Goal: Check status: Check status

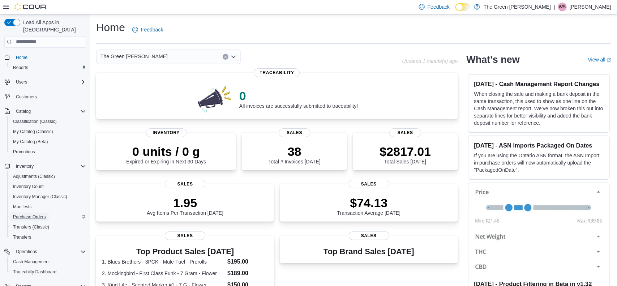
click at [33, 214] on span "Purchase Orders" at bounding box center [29, 217] width 33 height 6
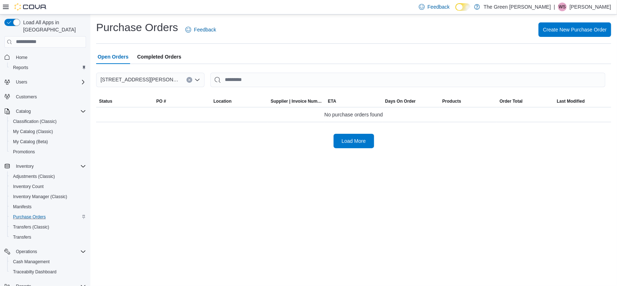
click at [151, 56] on span "Completed Orders" at bounding box center [159, 57] width 44 height 14
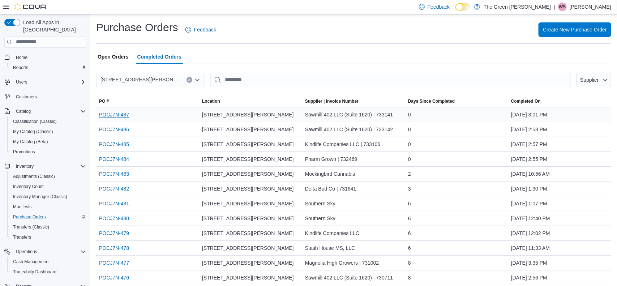
click at [123, 114] on link "POCJ7N-487" at bounding box center [114, 114] width 30 height 9
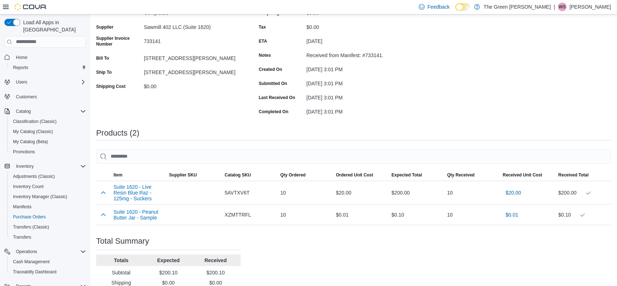
scroll to position [72, 0]
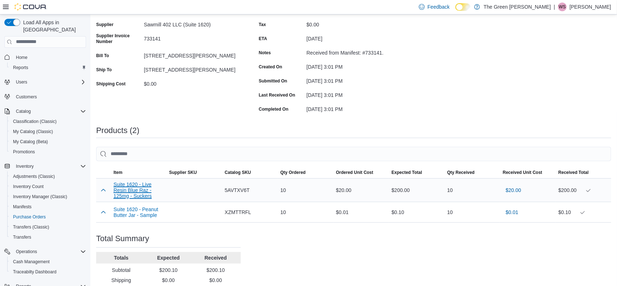
click at [133, 193] on button "Suite 1620 - Live Resin Blue Raz - 125mg - Suckers" at bounding box center [139, 189] width 50 height 17
click at [124, 217] on button "Suite 1620 - Peanut Butter Jar - Sample" at bounding box center [139, 212] width 50 height 12
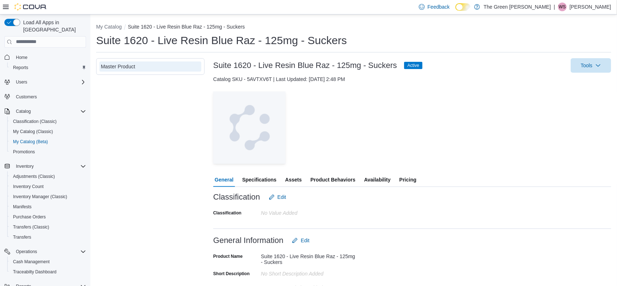
click at [368, 179] on span "Availability" at bounding box center [377, 179] width 26 height 14
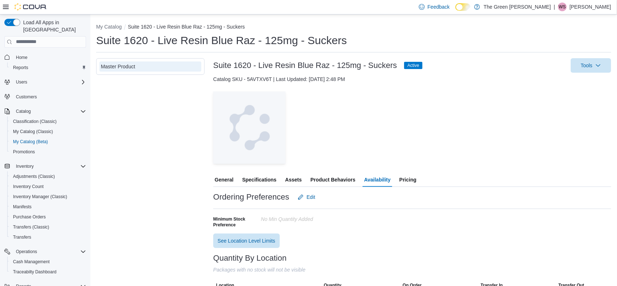
scroll to position [28, 0]
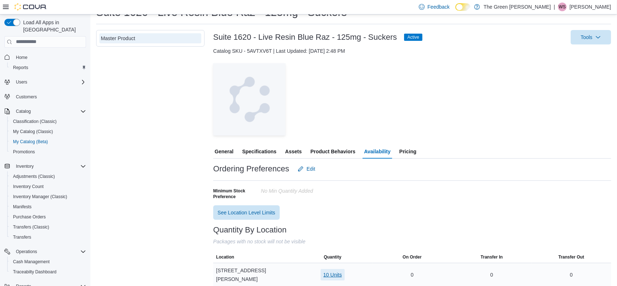
click at [335, 271] on span "10 Units" at bounding box center [333, 274] width 18 height 7
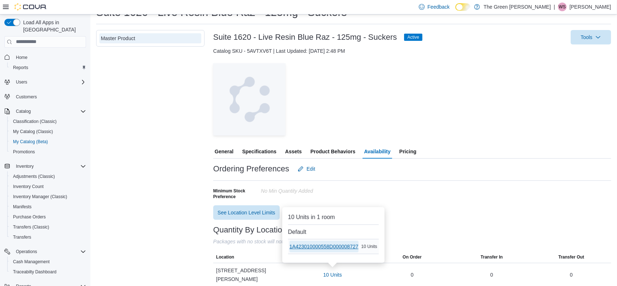
click at [340, 246] on span "1A423010000558D000008727" at bounding box center [324, 246] width 69 height 7
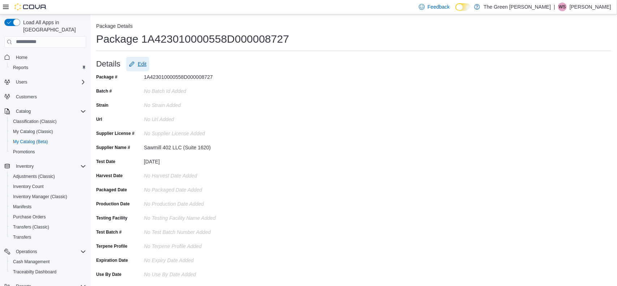
click at [146, 64] on span "Edit" at bounding box center [142, 63] width 9 height 7
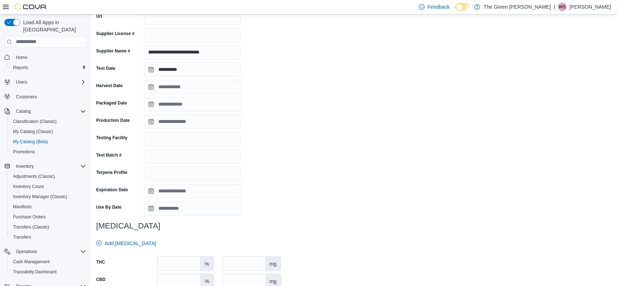
scroll to position [141, 0]
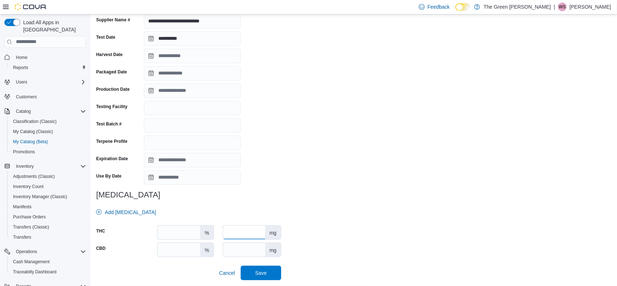
click at [243, 234] on input "number" at bounding box center [244, 233] width 42 height 14
type input "***"
click at [259, 272] on span "Save" at bounding box center [261, 272] width 12 height 7
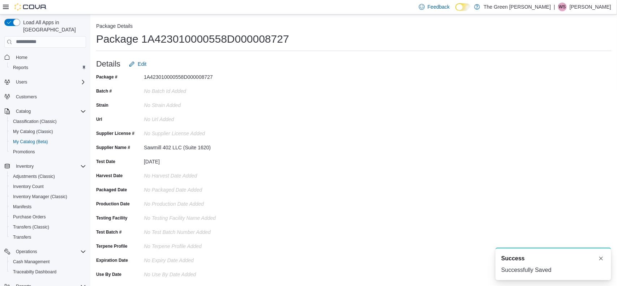
scroll to position [0, 0]
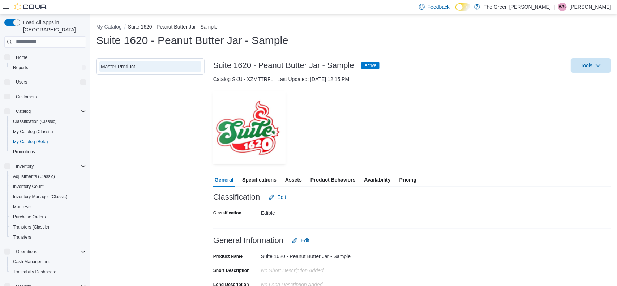
click at [377, 182] on span "Availability" at bounding box center [377, 179] width 26 height 14
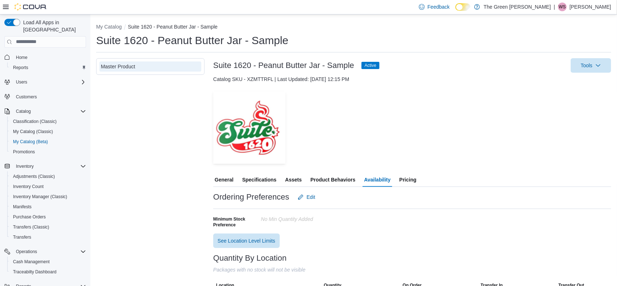
scroll to position [26, 0]
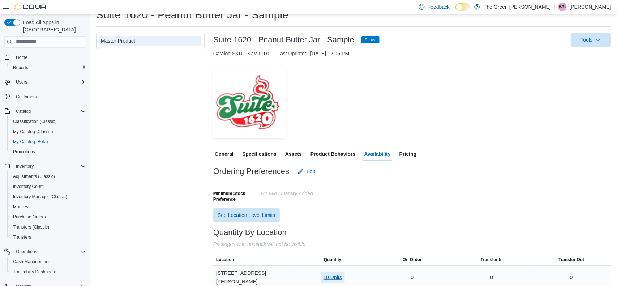
click at [339, 274] on span "10 Units" at bounding box center [333, 277] width 18 height 7
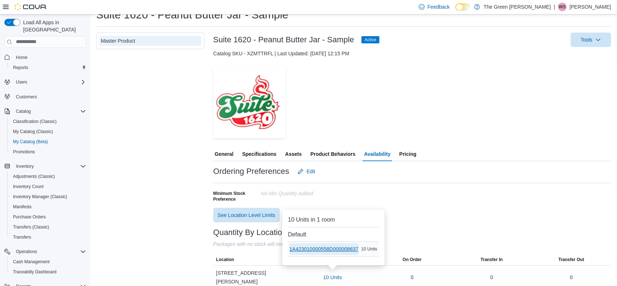
click at [341, 251] on span "1A423010000558D000008637" at bounding box center [324, 248] width 69 height 7
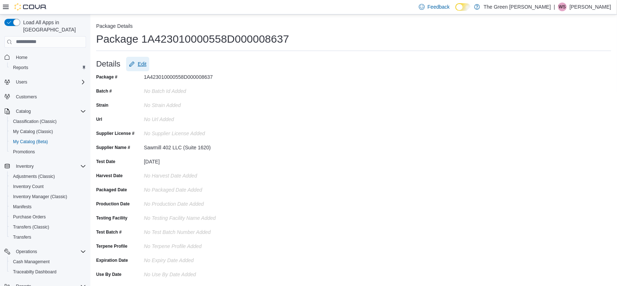
click at [142, 67] on span "Edit" at bounding box center [142, 63] width 9 height 7
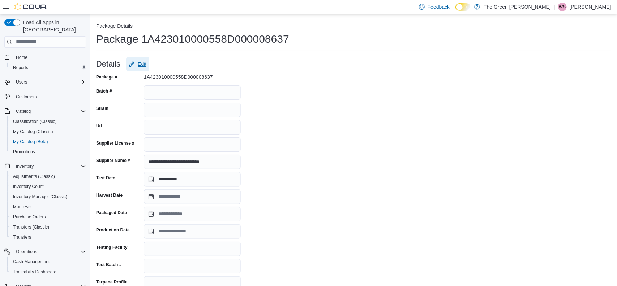
scroll to position [141, 0]
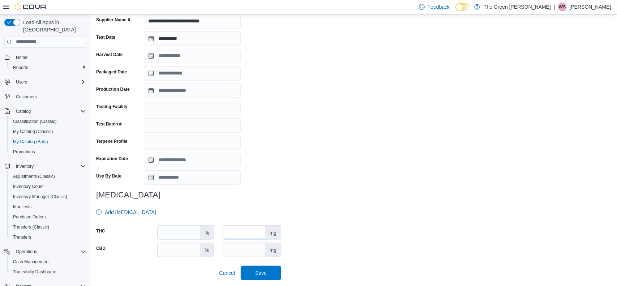
click at [241, 230] on input "number" at bounding box center [244, 233] width 42 height 14
type input "***"
click at [264, 272] on span "Save" at bounding box center [261, 272] width 12 height 7
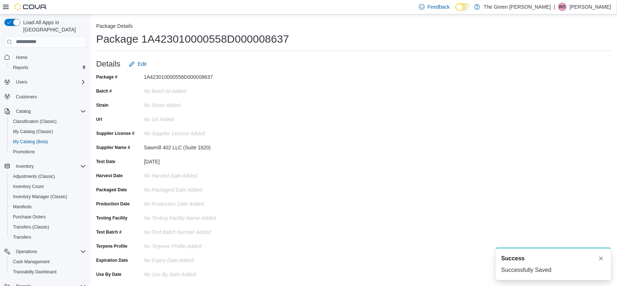
scroll to position [0, 0]
